Goal: Register for event/course

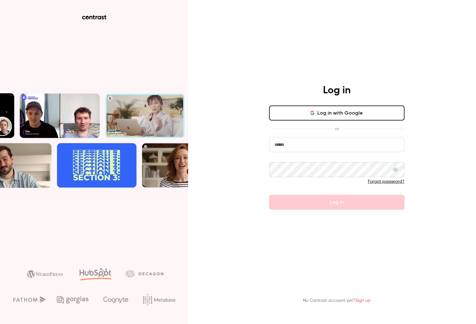
click at [324, 117] on button "Log in with Google" at bounding box center [336, 113] width 135 height 15
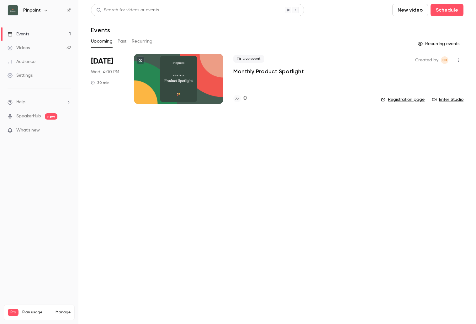
click at [212, 89] on div at bounding box center [178, 79] width 89 height 50
click at [393, 100] on link "Registration page" at bounding box center [403, 100] width 44 height 6
click at [407, 98] on link "Registration page" at bounding box center [403, 100] width 44 height 6
